Goal: Transaction & Acquisition: Purchase product/service

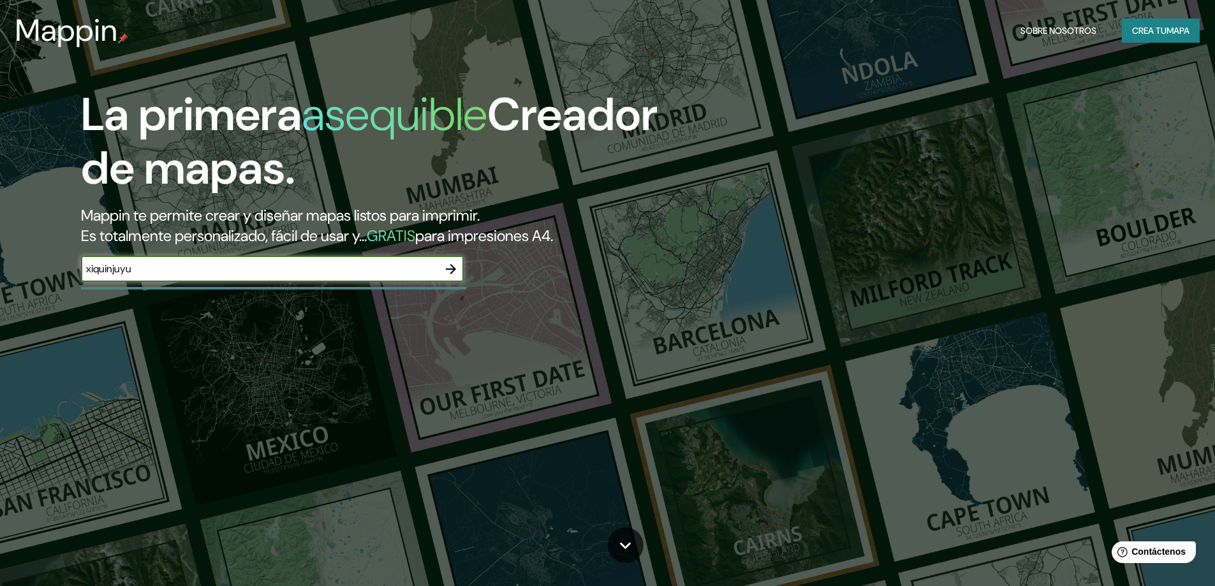
type input "xiquinjuyu"
click at [454, 267] on icon "button" at bounding box center [451, 269] width 10 height 10
type input "xiquinjuyu de tecpan [GEOGRAPHIC_DATA]"
click at [451, 267] on icon "button" at bounding box center [450, 268] width 15 height 15
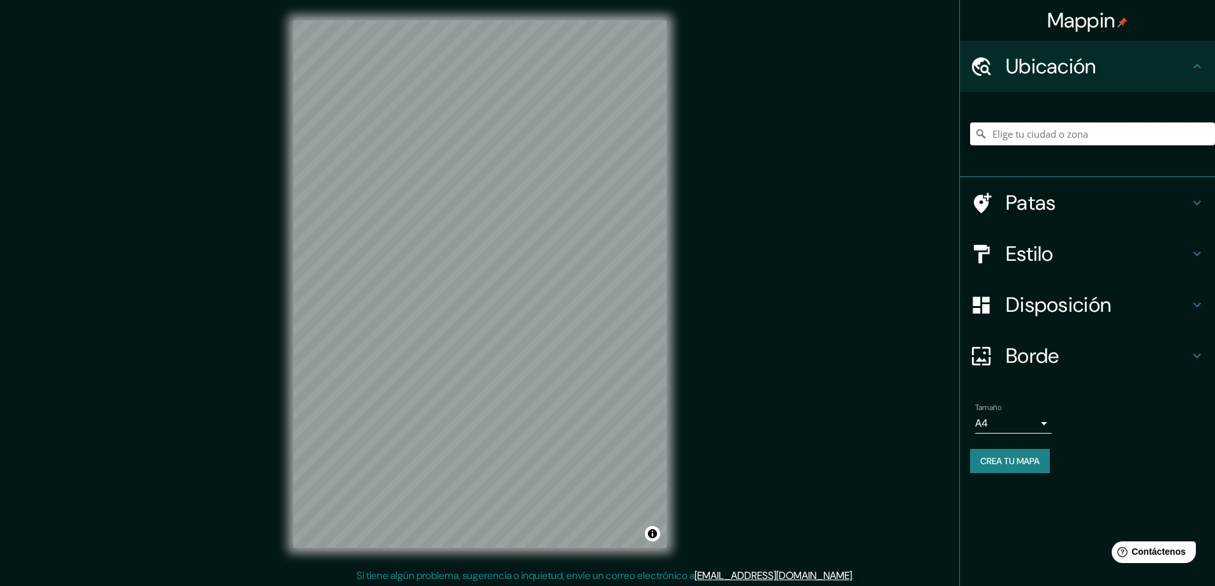
click at [1051, 135] on input "Elige tu ciudad o zona" at bounding box center [1092, 133] width 245 height 23
type input "Tecpán [GEOGRAPHIC_DATA], Departamento de [GEOGRAPHIC_DATA], [GEOGRAPHIC_DATA]"
click at [511, 219] on div at bounding box center [511, 219] width 10 height 10
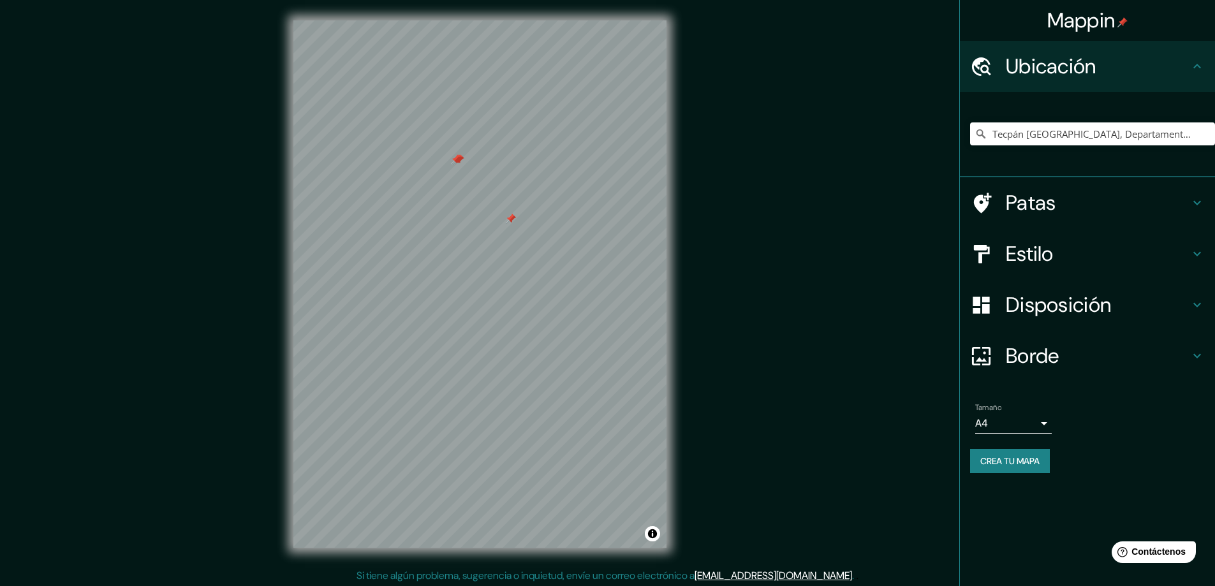
click at [511, 219] on div at bounding box center [511, 219] width 10 height 10
click at [519, 210] on div at bounding box center [516, 214] width 10 height 10
click at [455, 158] on div at bounding box center [456, 159] width 10 height 10
click at [455, 158] on div at bounding box center [457, 159] width 10 height 10
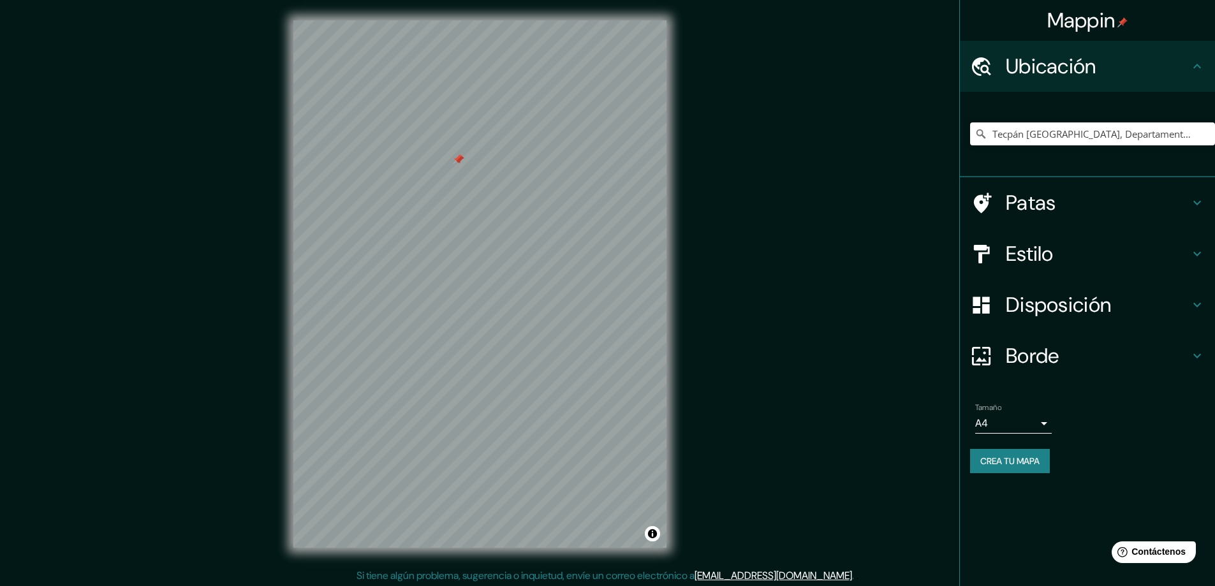
click at [455, 158] on div at bounding box center [458, 159] width 10 height 10
click at [455, 156] on div at bounding box center [459, 159] width 10 height 10
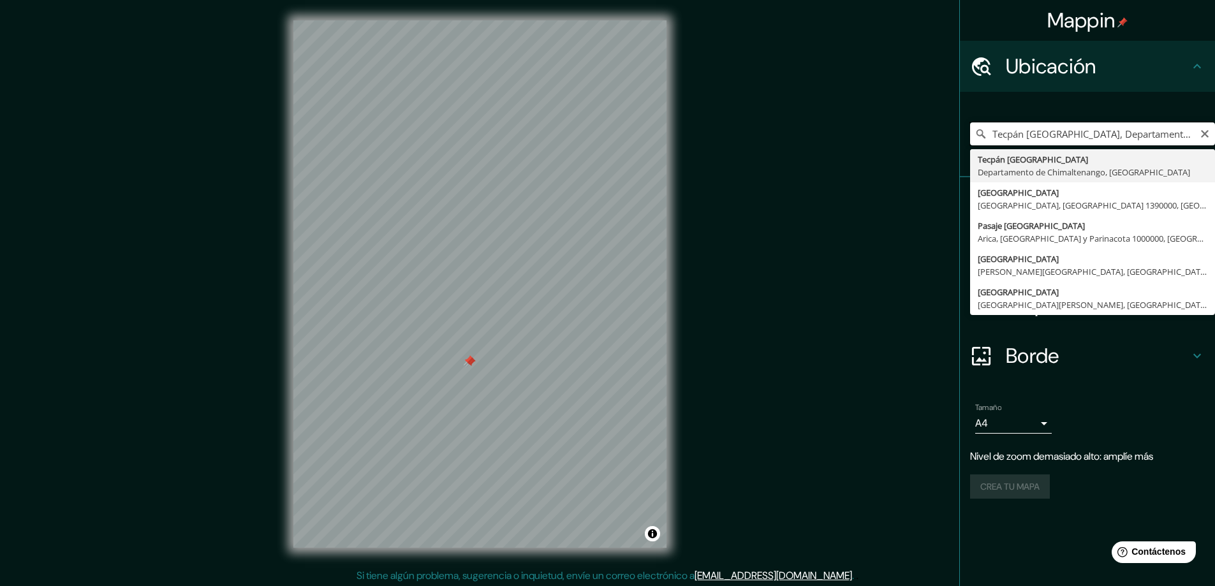
click at [1022, 133] on input "Tecpán [GEOGRAPHIC_DATA], Departamento de [GEOGRAPHIC_DATA], [GEOGRAPHIC_DATA]" at bounding box center [1092, 133] width 245 height 23
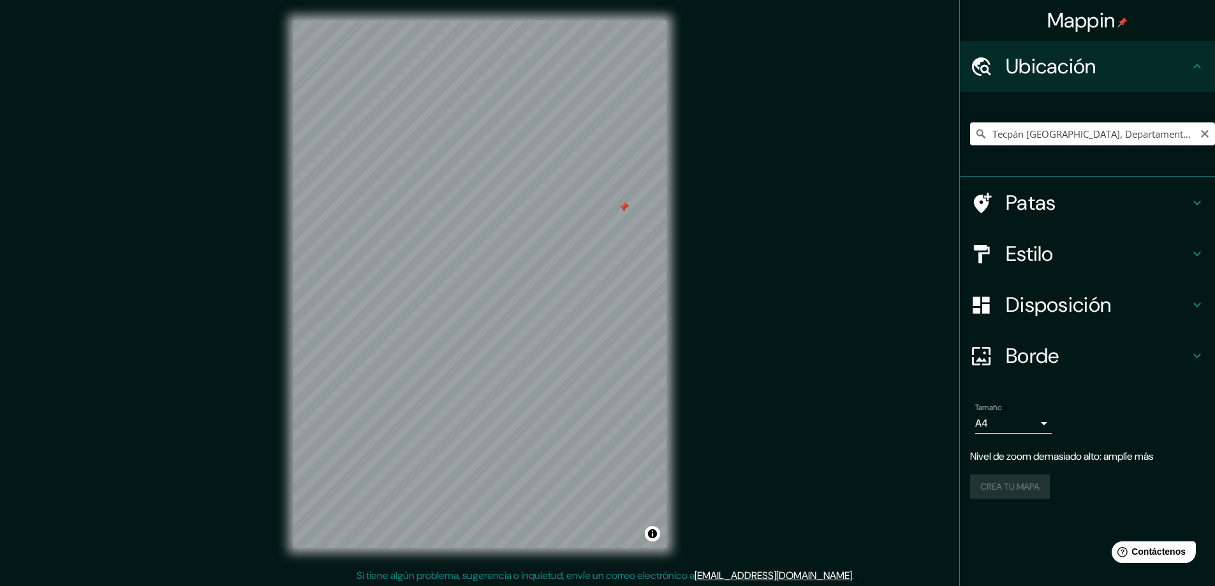
click at [1198, 131] on input "Tecpán [GEOGRAPHIC_DATA], Departamento de [GEOGRAPHIC_DATA], [GEOGRAPHIC_DATA]" at bounding box center [1092, 133] width 245 height 23
click at [1205, 133] on icon "Claro" at bounding box center [1205, 134] width 10 height 10
type input "[GEOGRAPHIC_DATA], [GEOGRAPHIC_DATA], [GEOGRAPHIC_DATA]"
click at [668, 300] on div "© Mapbox © OpenStreetMap Improve this map" at bounding box center [480, 284] width 414 height 568
click at [0, 575] on div "Mappin Ubicación [GEOGRAPHIC_DATA], [GEOGRAPHIC_DATA], [GEOGRAPHIC_DATA] [GEOGR…" at bounding box center [607, 294] width 1215 height 589
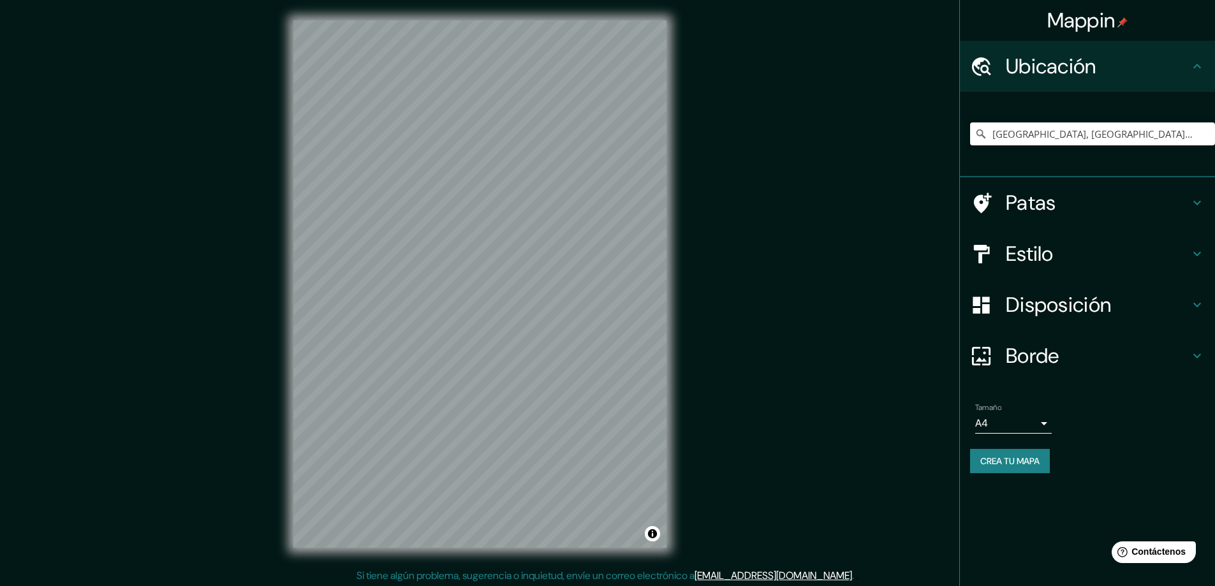
click at [278, 528] on div "© Mapbox © OpenStreetMap Improve this map" at bounding box center [480, 284] width 414 height 568
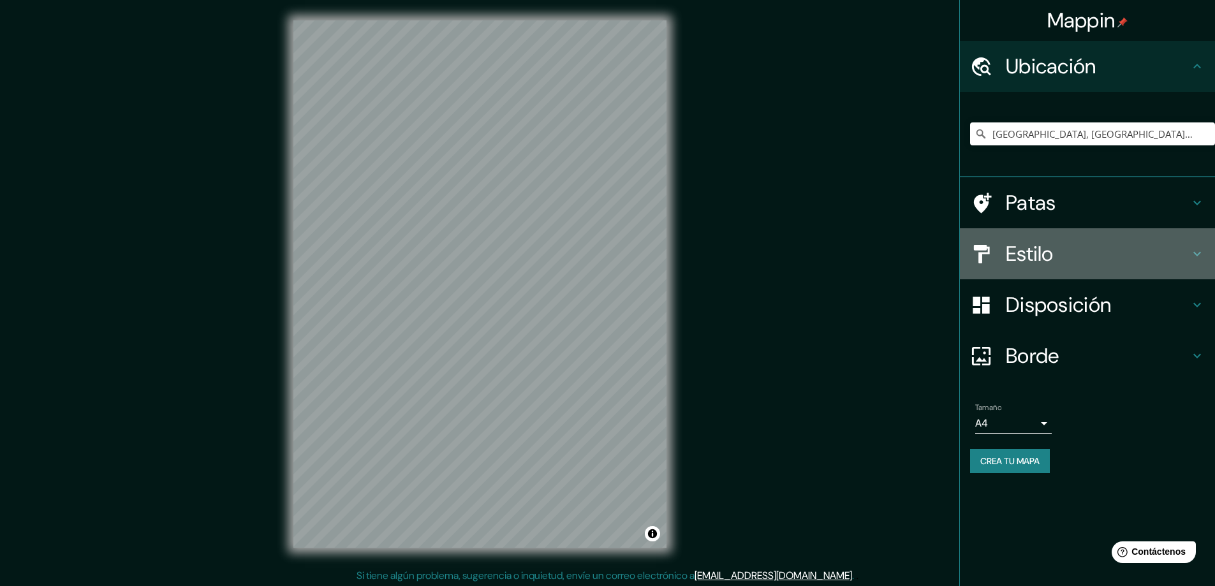
click at [1032, 249] on font "Estilo" at bounding box center [1030, 253] width 48 height 27
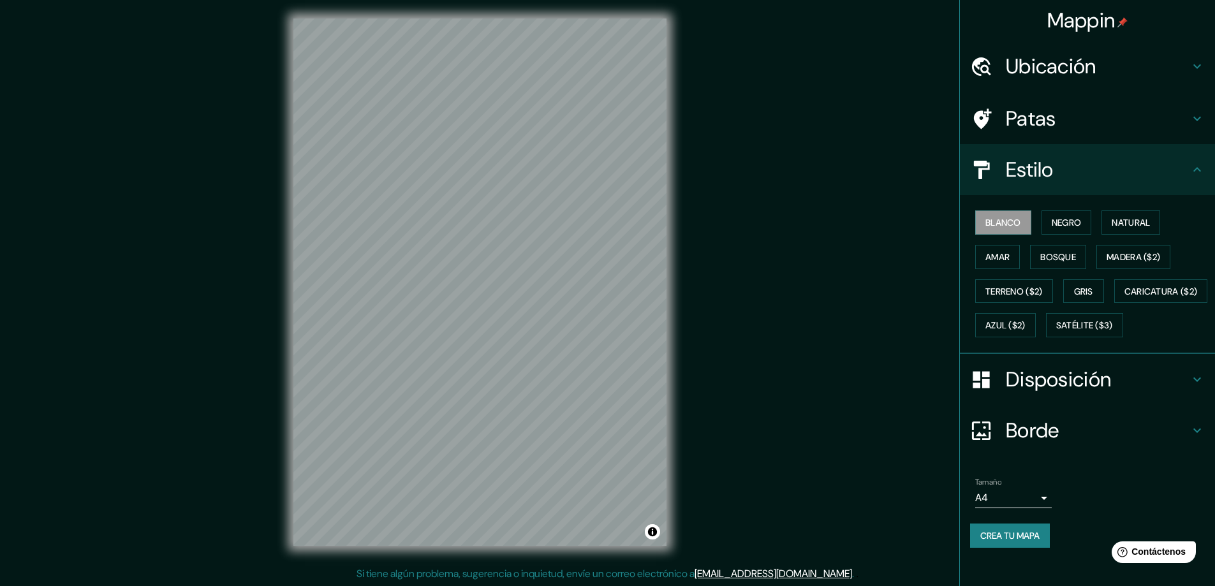
scroll to position [3, 0]
click at [480, 221] on div at bounding box center [482, 217] width 10 height 10
click at [482, 221] on div at bounding box center [482, 217] width 10 height 10
